Goal: Check status: Check status

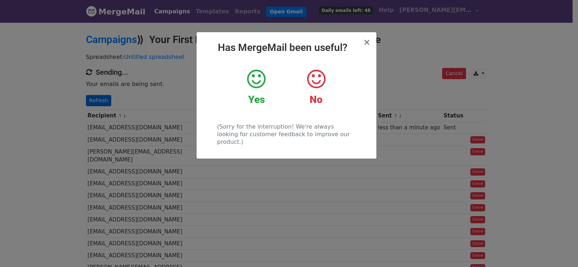
drag, startPoint x: 126, startPoint y: 118, endPoint x: 99, endPoint y: 105, distance: 30.7
click at [126, 117] on div "× Has MergeMail been useful? Yes No (Sorry for the interruption! We're always l…" at bounding box center [289, 144] width 578 height 245
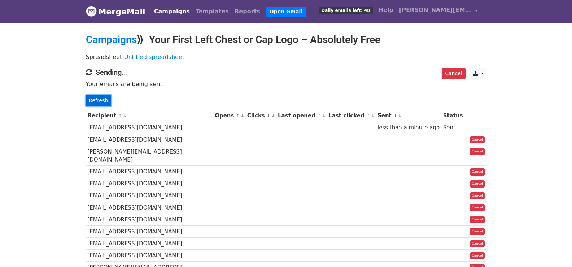
click at [98, 104] on link "Refresh" at bounding box center [99, 100] width 26 height 11
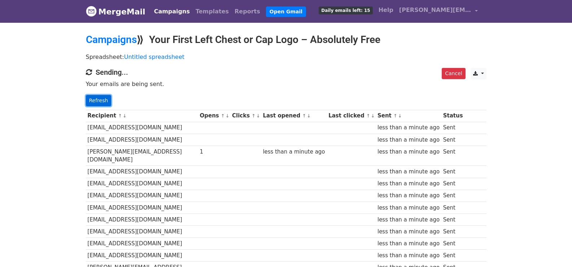
click at [104, 104] on link "Refresh" at bounding box center [99, 100] width 26 height 11
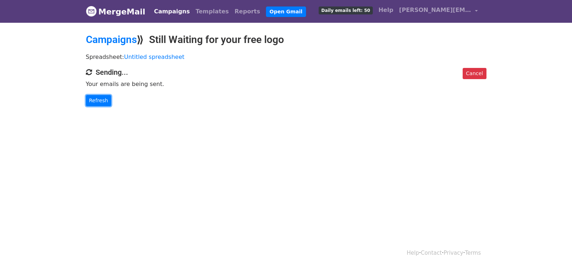
click at [102, 95] on link "Refresh" at bounding box center [99, 100] width 26 height 11
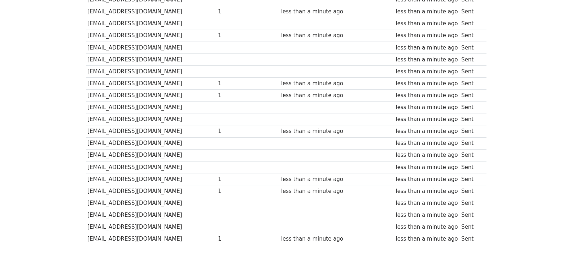
scroll to position [515, 0]
